Goal: Complete application form

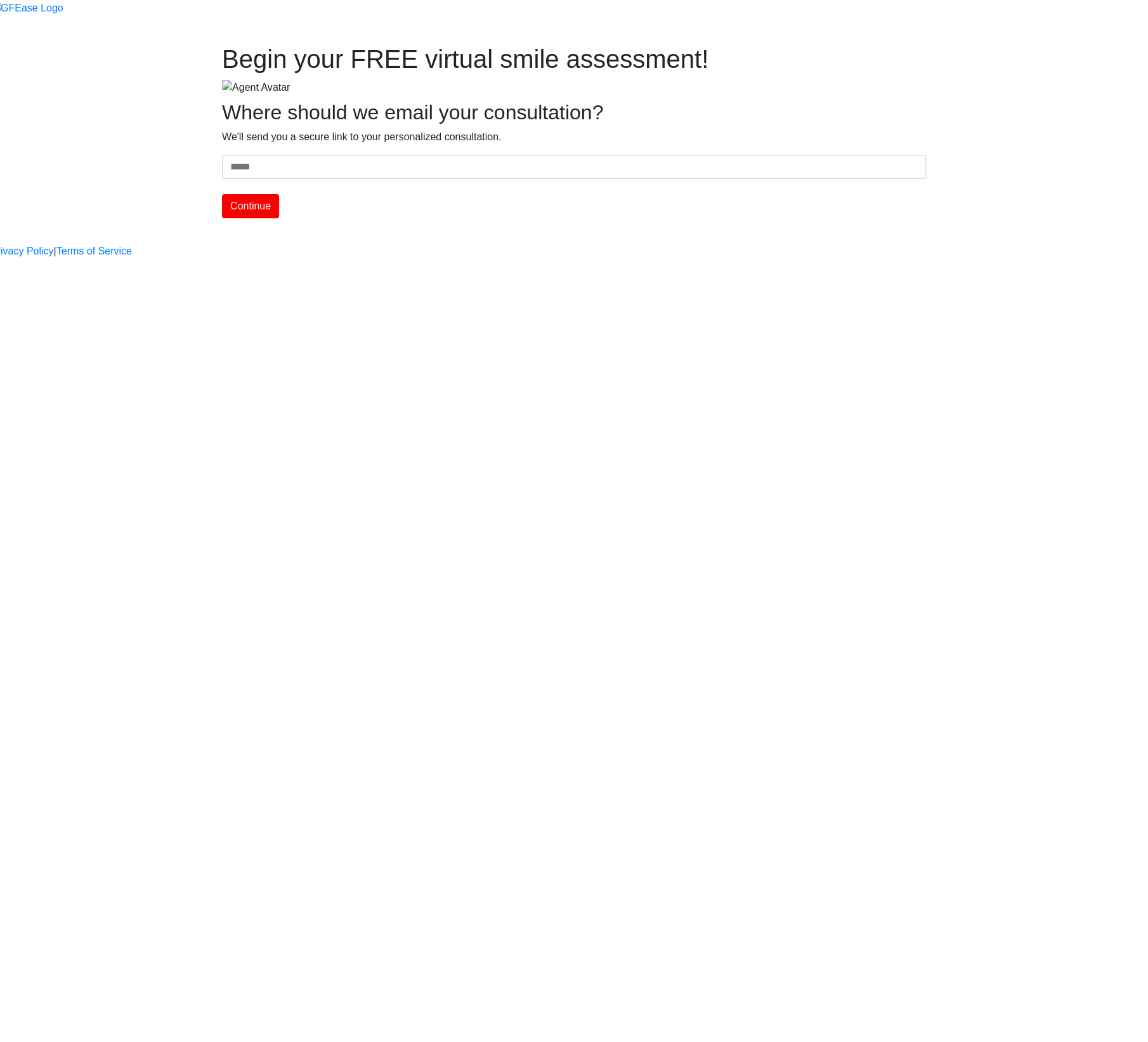
click at [733, 82] on section at bounding box center [574, 88] width 723 height 16
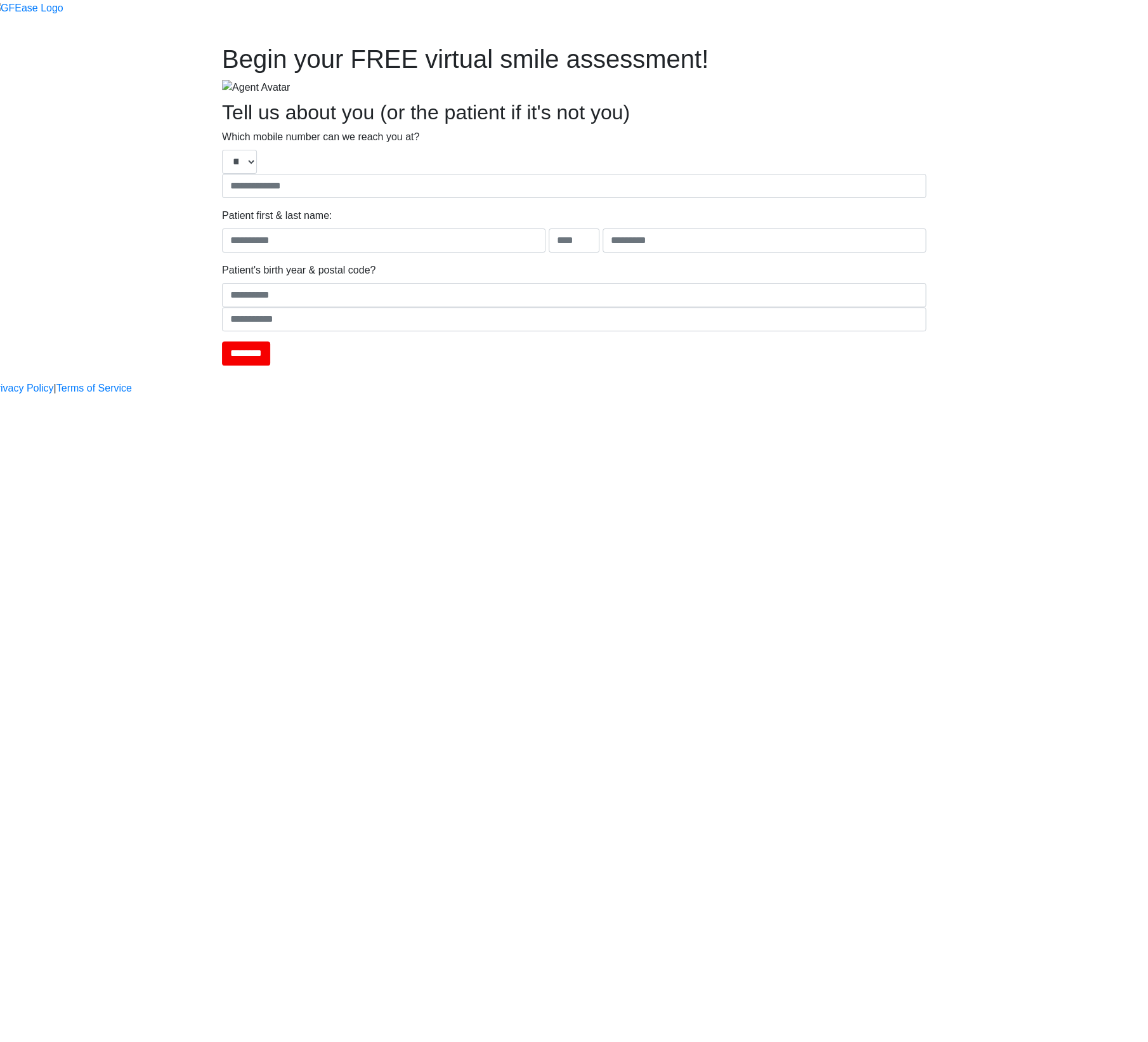
type input "**********"
type input "****"
type input "*******"
